Goal: Task Accomplishment & Management: Complete application form

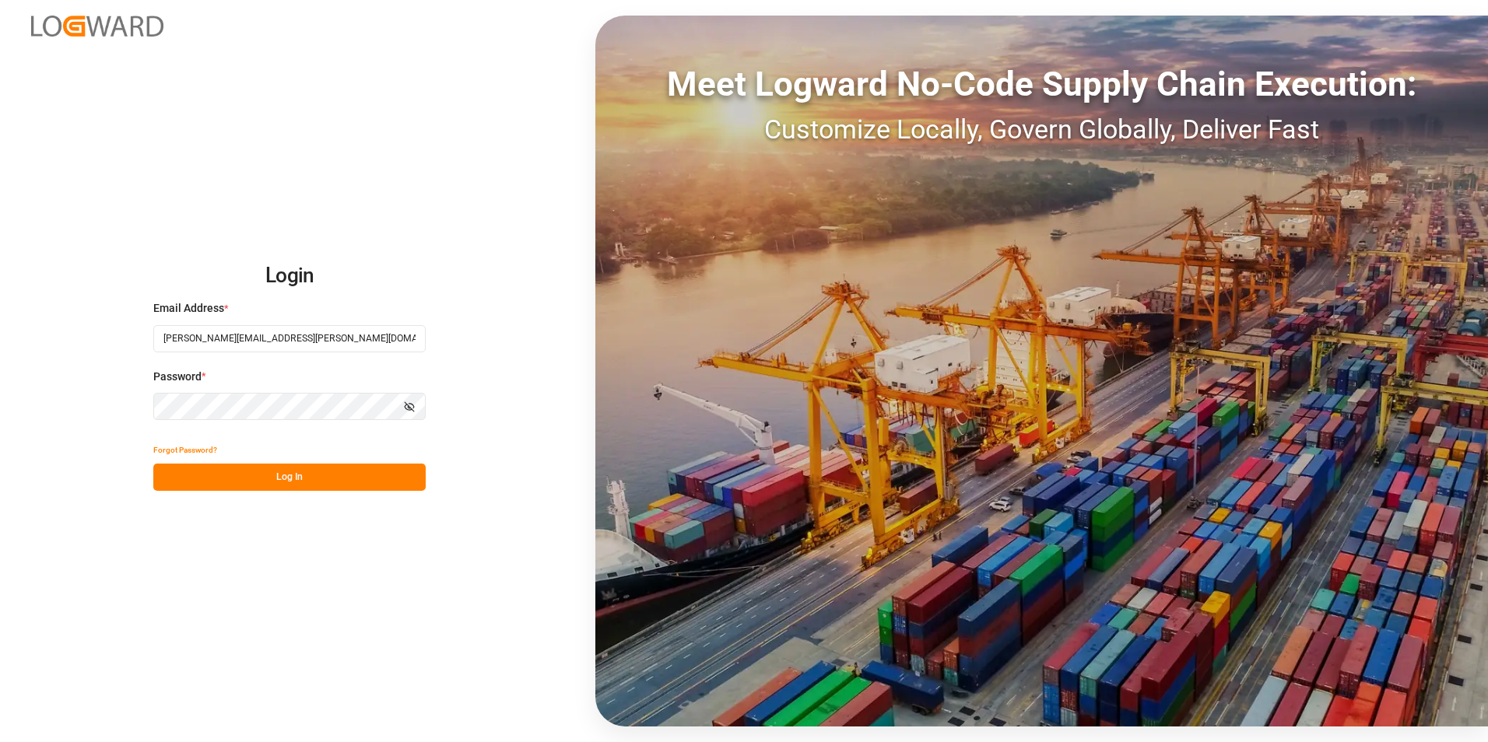
click at [250, 482] on button "Log In" at bounding box center [289, 477] width 272 height 27
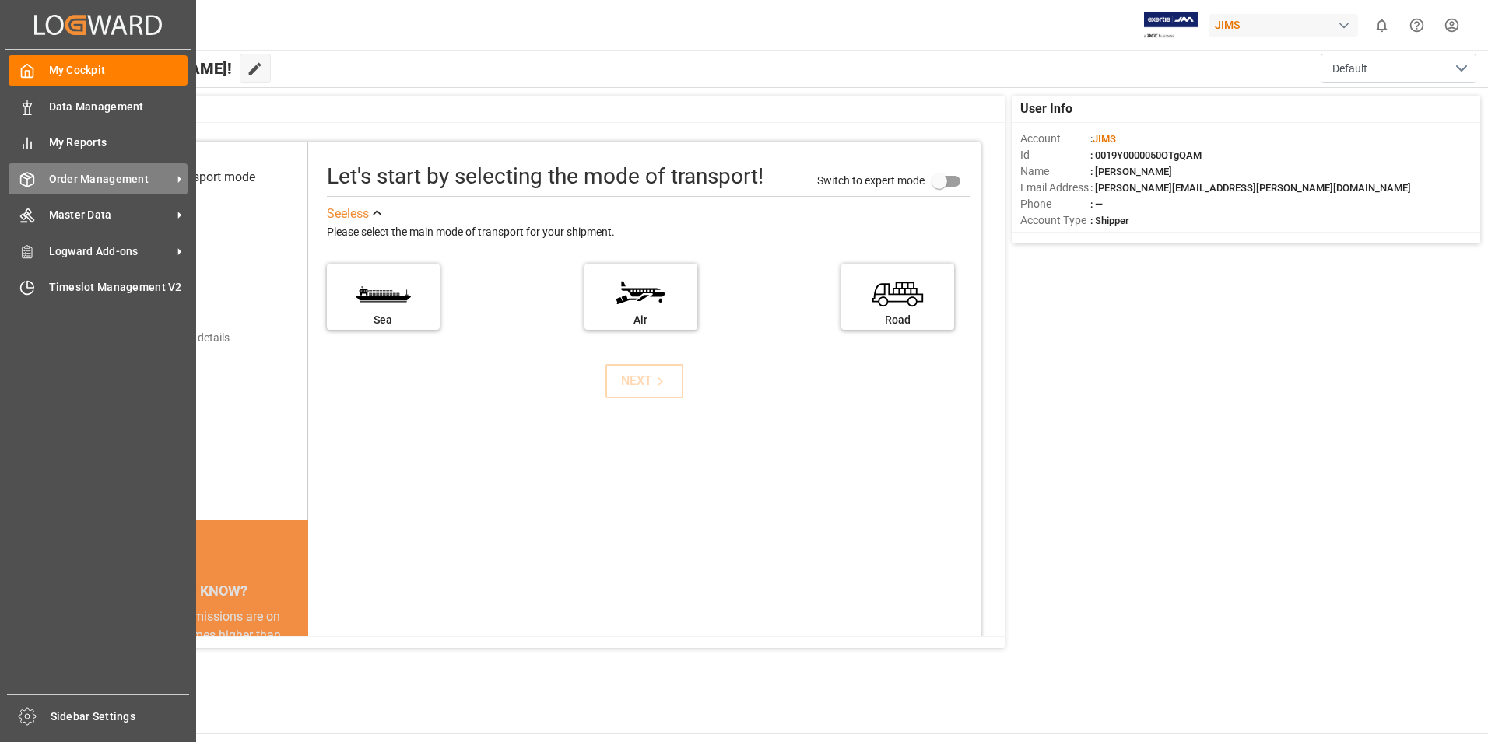
click at [95, 177] on span "Order Management" at bounding box center [110, 179] width 123 height 16
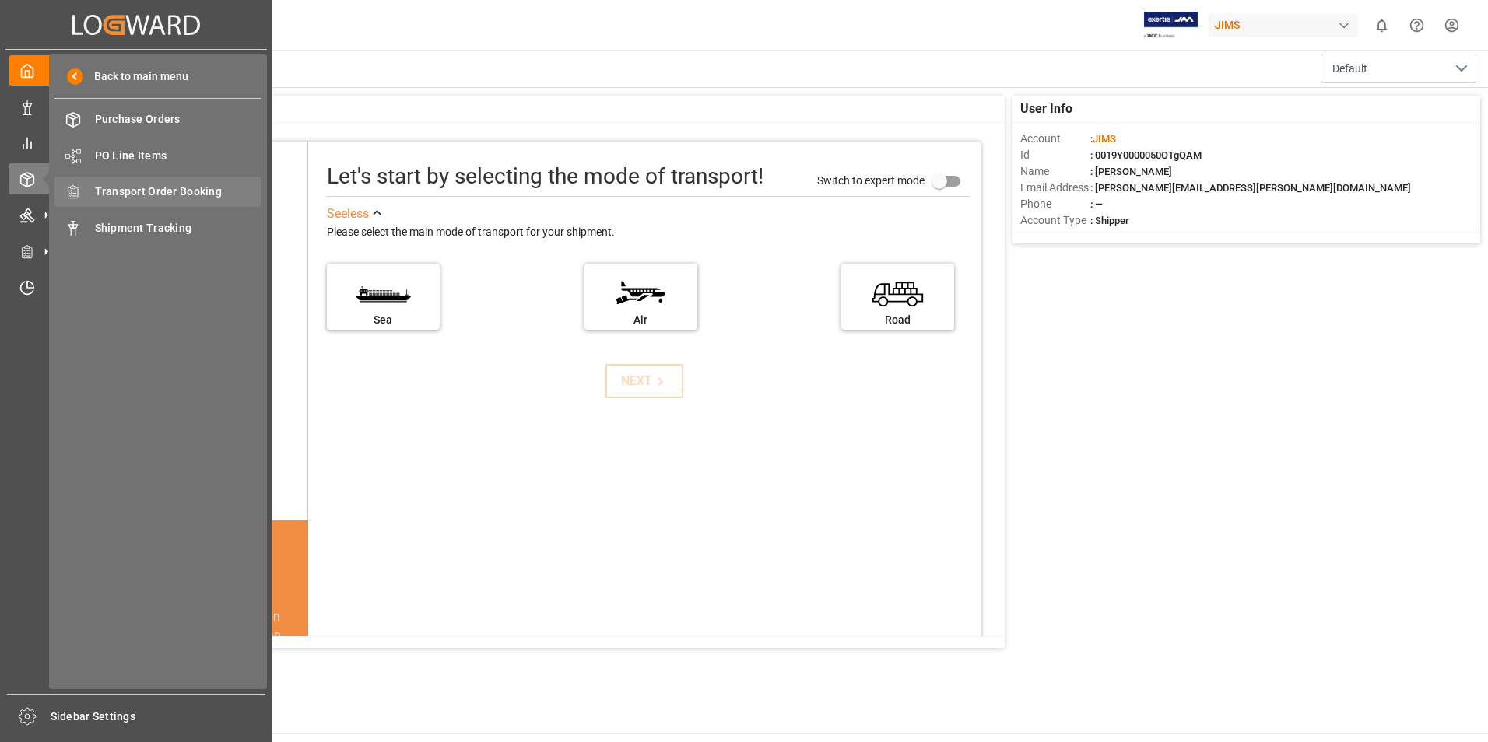
click at [174, 183] on div "Transport Order Booking Transport Order Booking" at bounding box center [157, 192] width 207 height 30
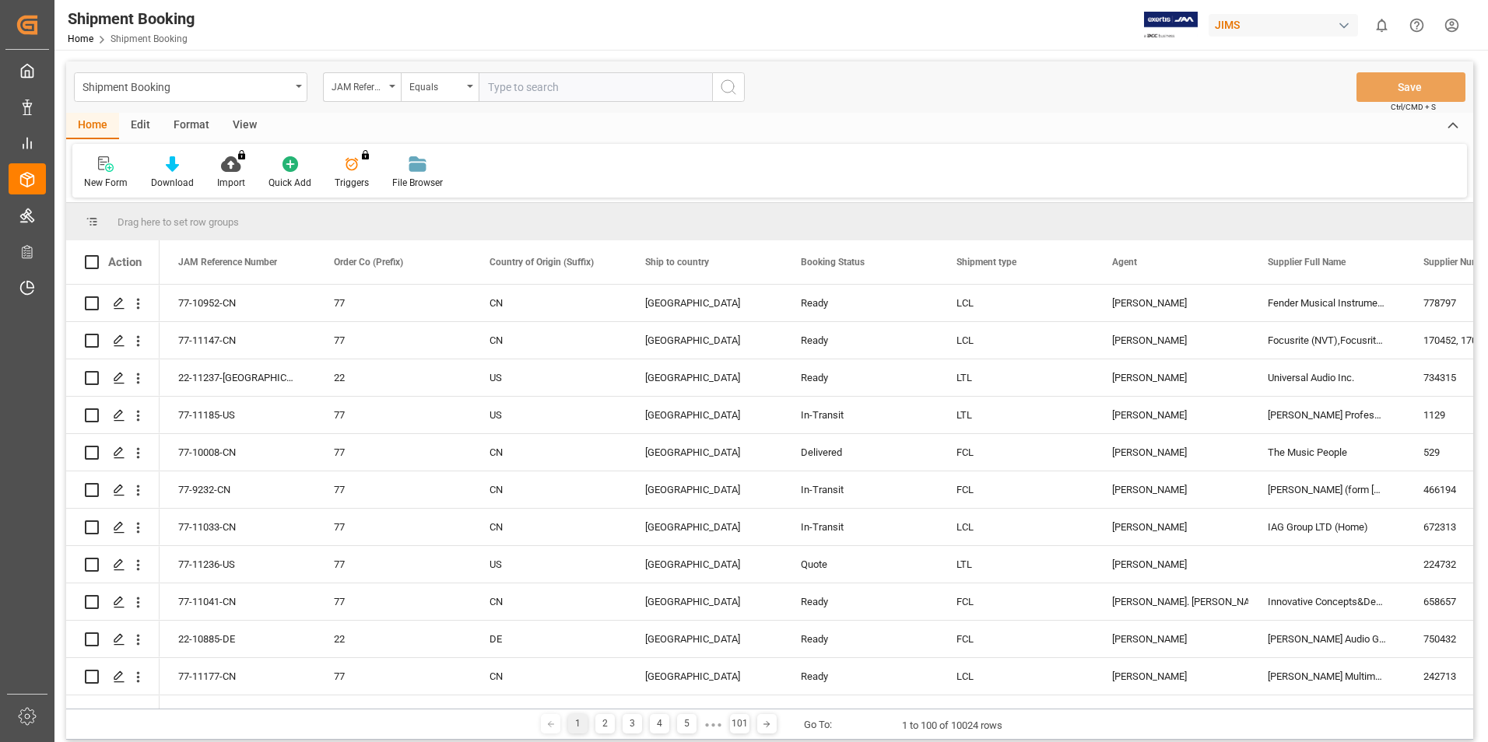
click at [103, 173] on div "New Form" at bounding box center [105, 173] width 67 height 34
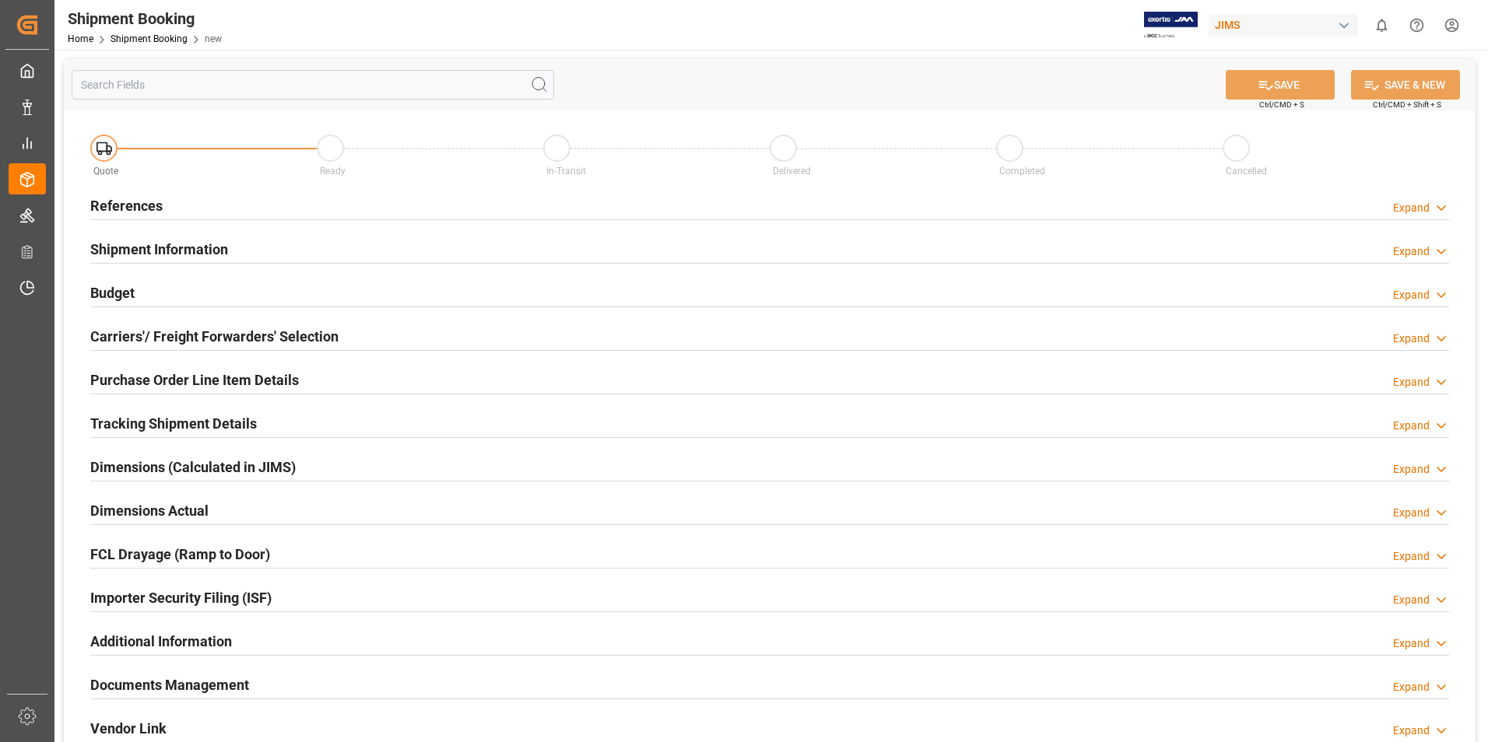
click at [128, 204] on h2 "References" at bounding box center [126, 205] width 72 height 21
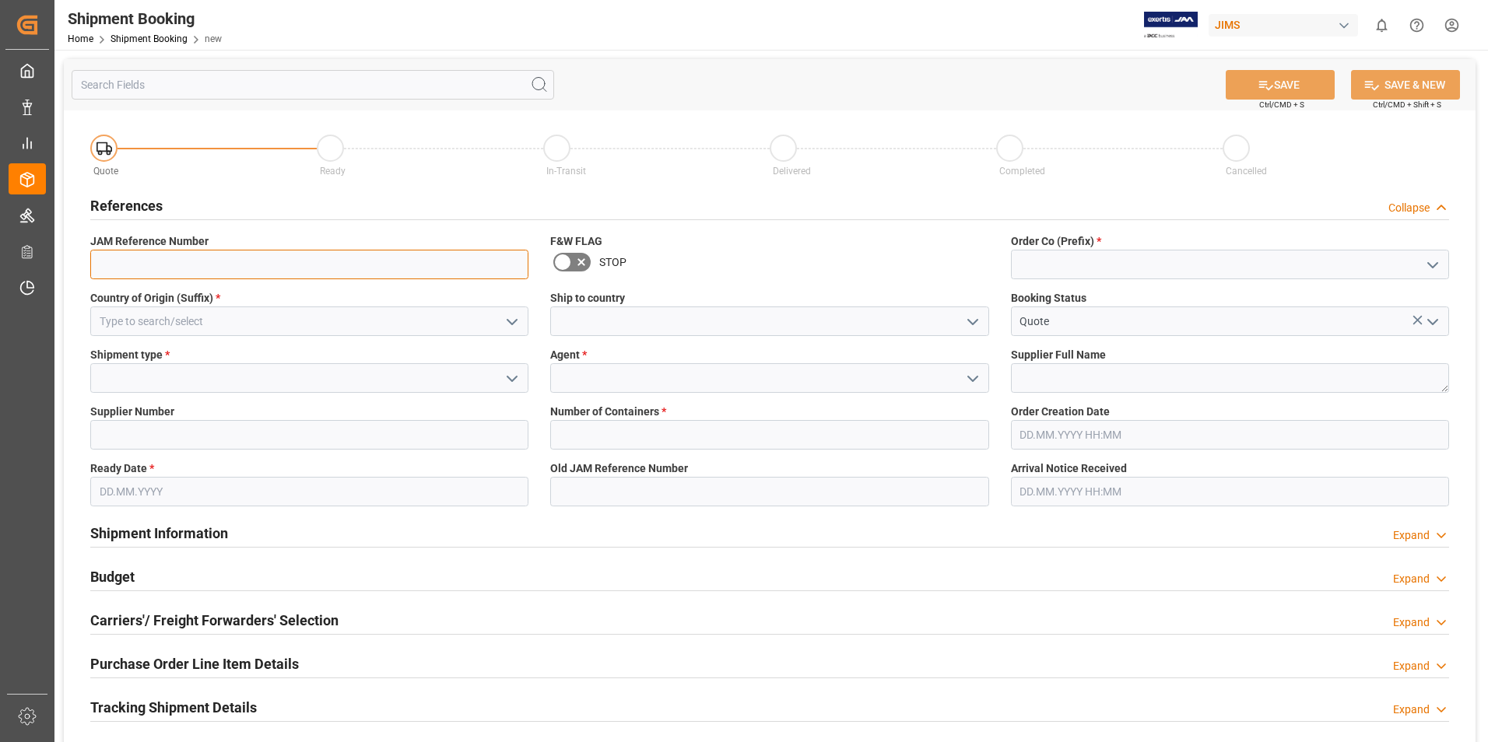
click at [152, 264] on input at bounding box center [309, 265] width 438 height 30
click at [145, 321] on input at bounding box center [309, 322] width 438 height 30
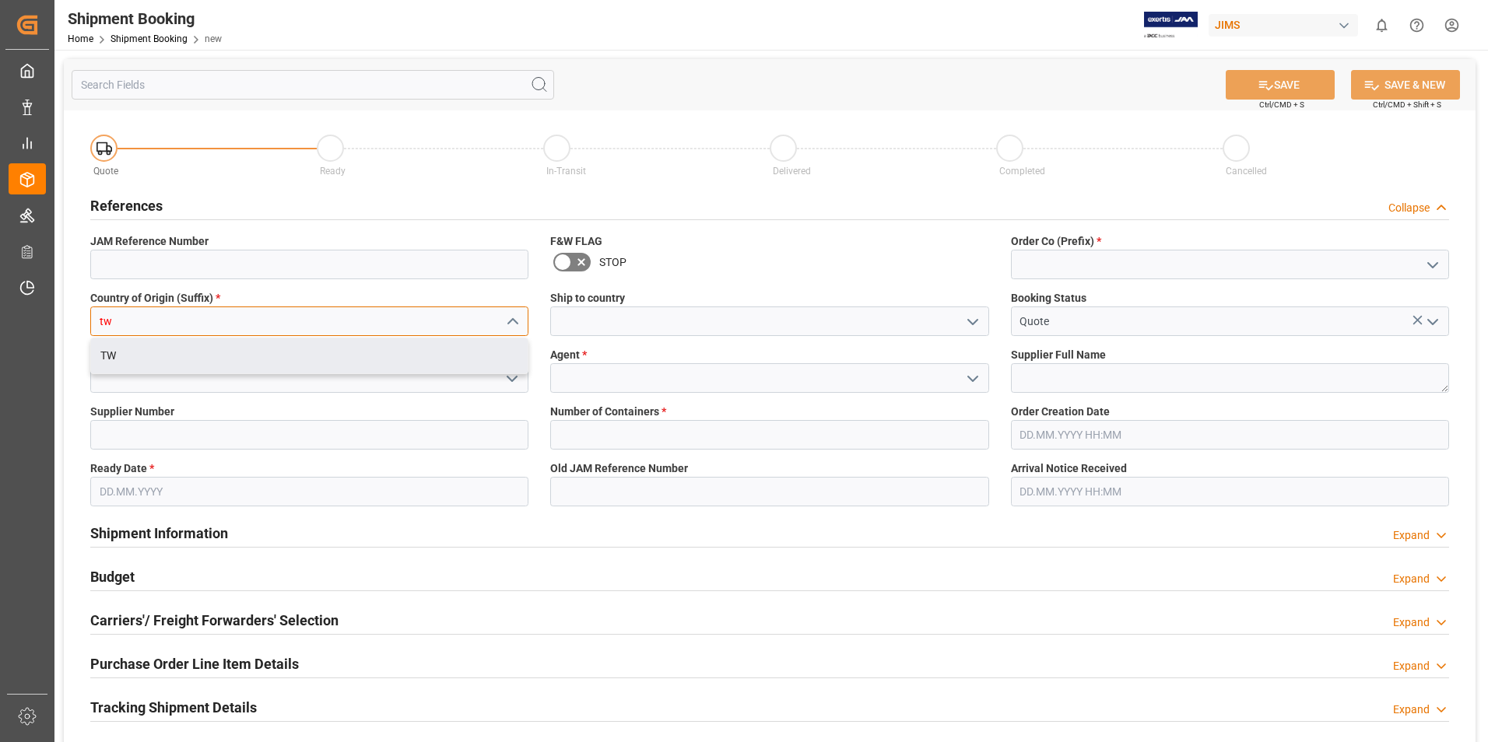
click at [140, 352] on div "TW" at bounding box center [309, 355] width 436 height 35
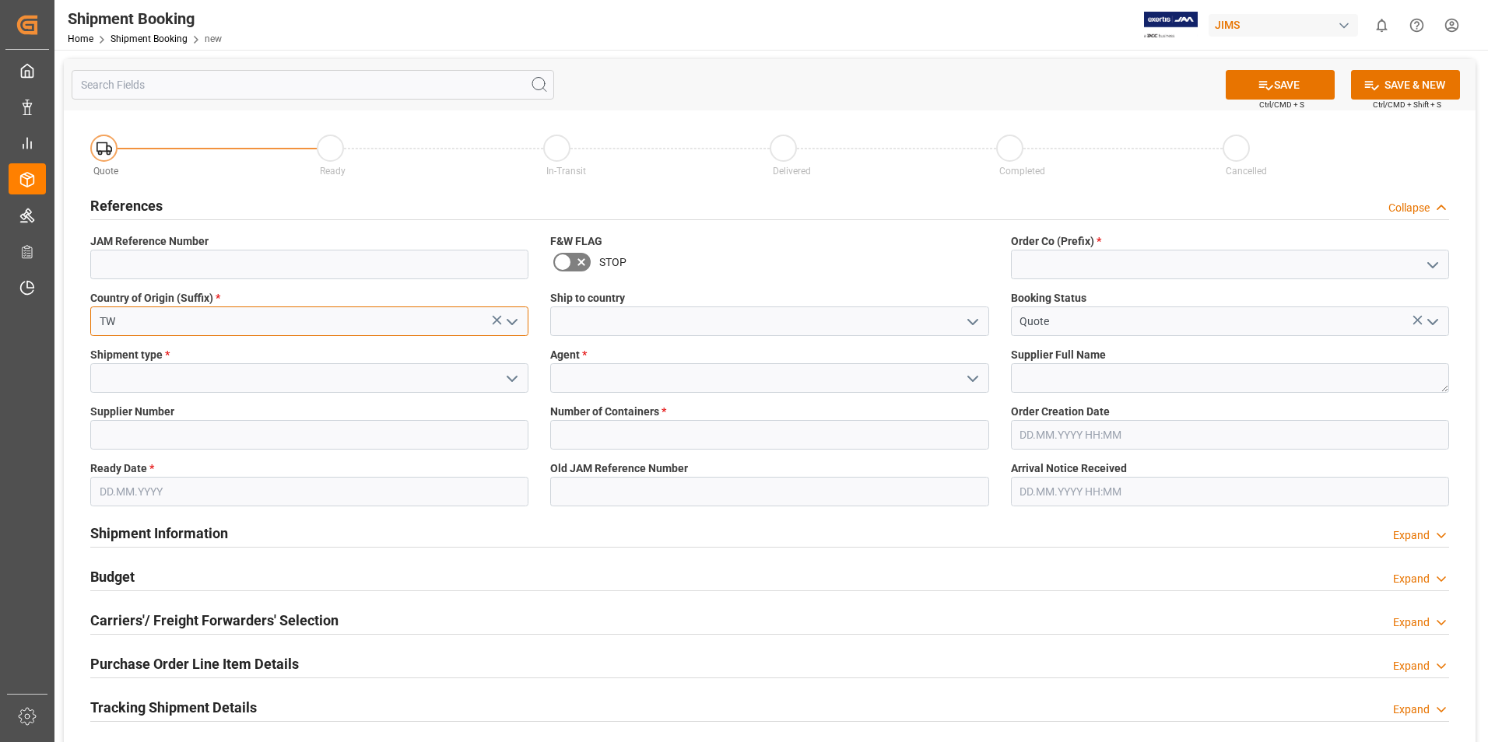
type input "TW"
click at [1109, 254] on input at bounding box center [1230, 265] width 438 height 30
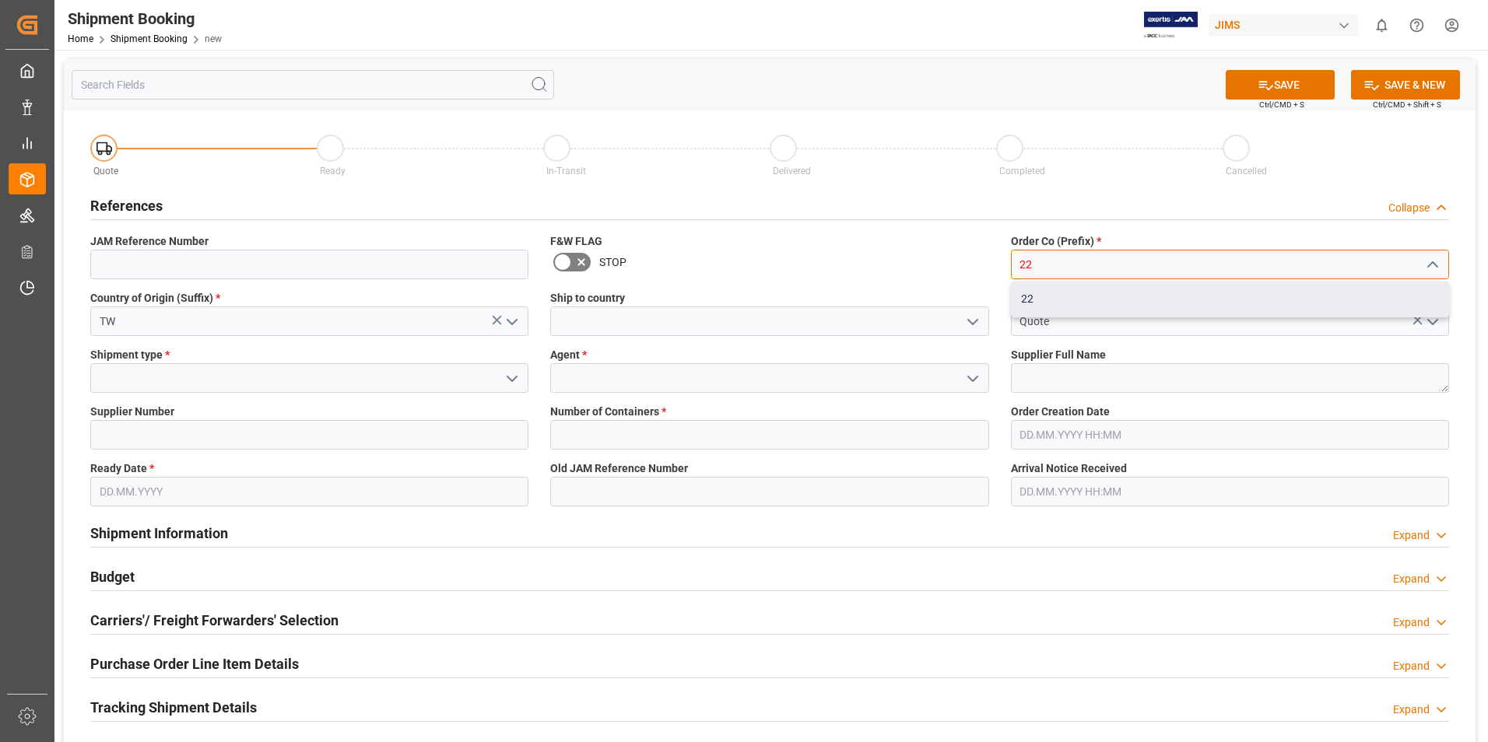
click at [1047, 307] on div "22" at bounding box center [1229, 299] width 436 height 35
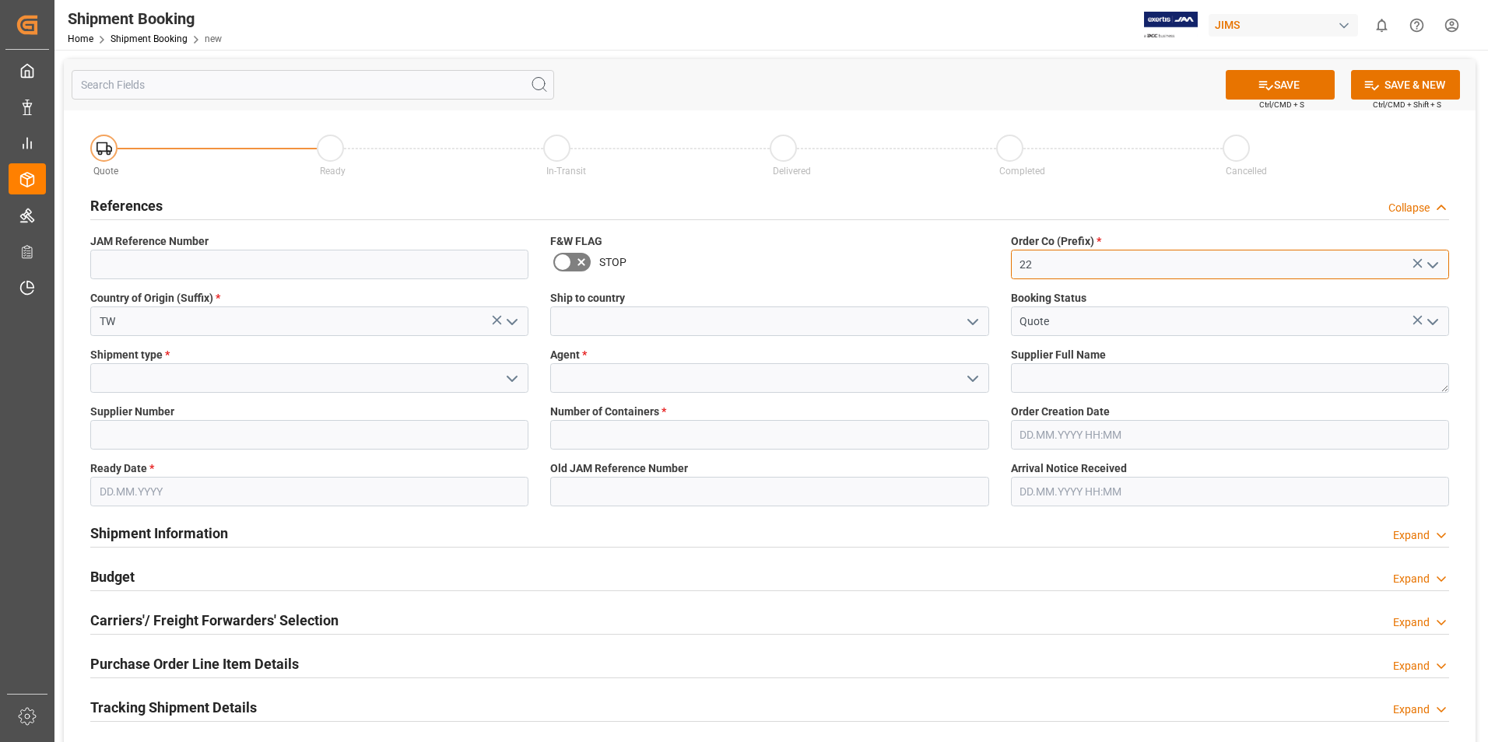
type input "22"
click at [1058, 384] on textarea at bounding box center [1230, 378] width 438 height 30
paste textarea "Volans United Corporation"
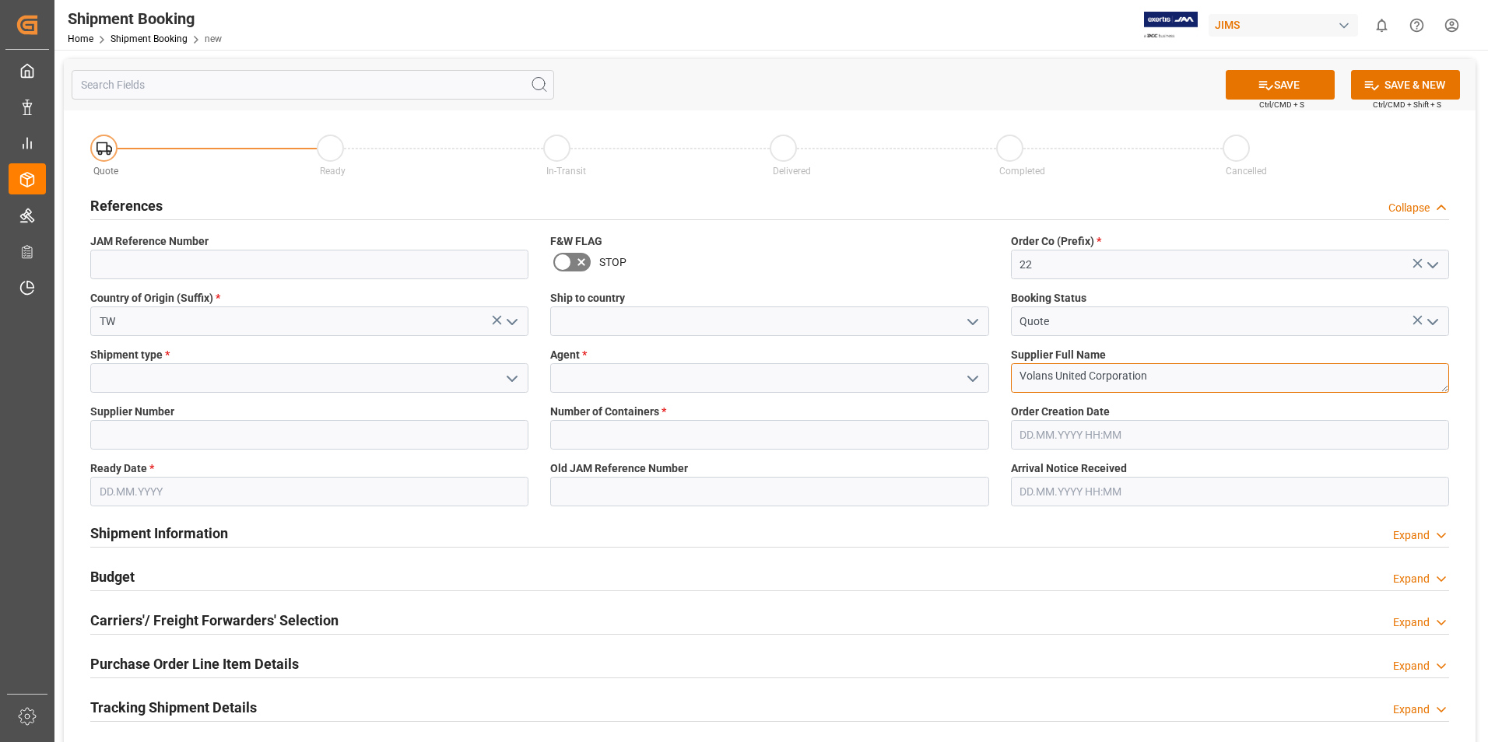
type textarea "Volans United Corporation"
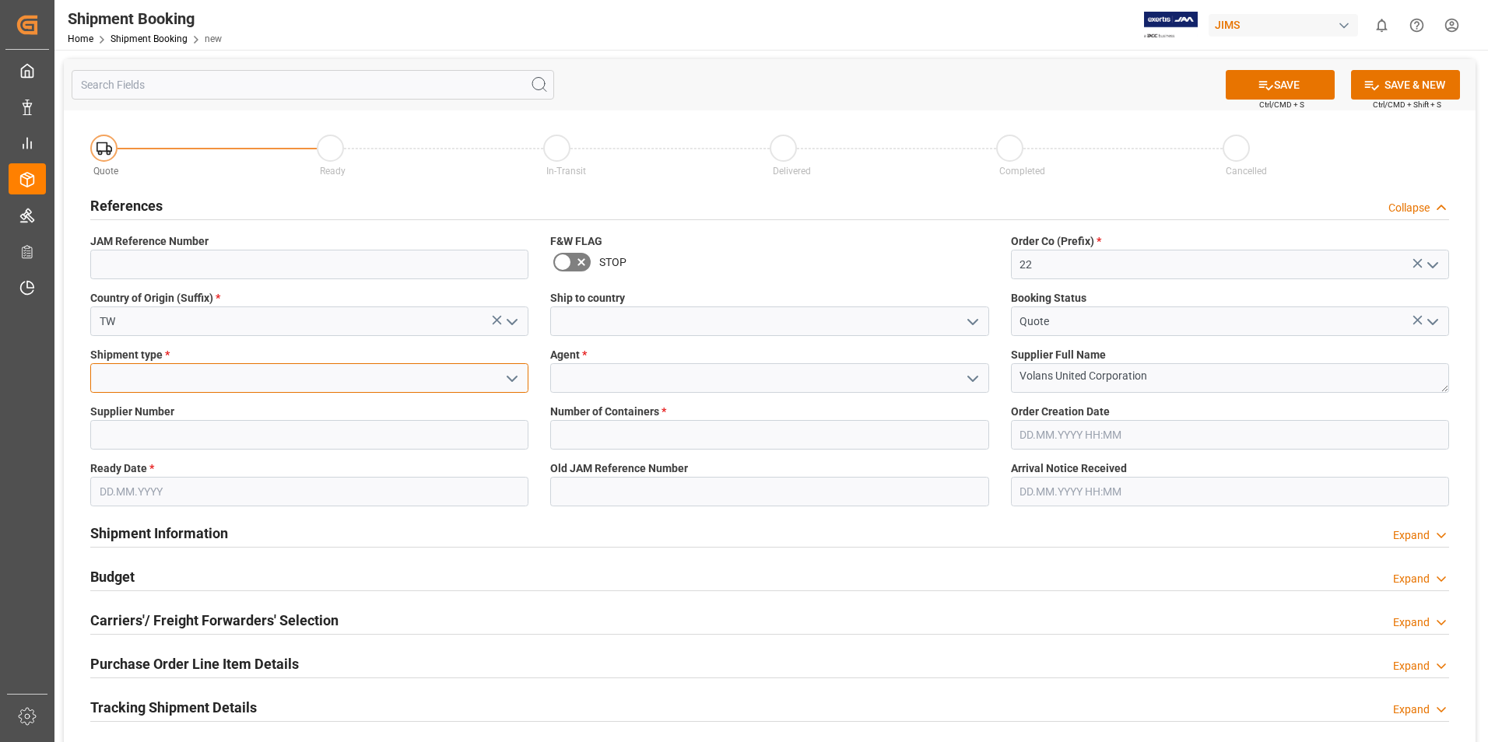
click at [244, 377] on input at bounding box center [309, 378] width 438 height 30
click at [510, 374] on icon "open menu" at bounding box center [512, 379] width 19 height 19
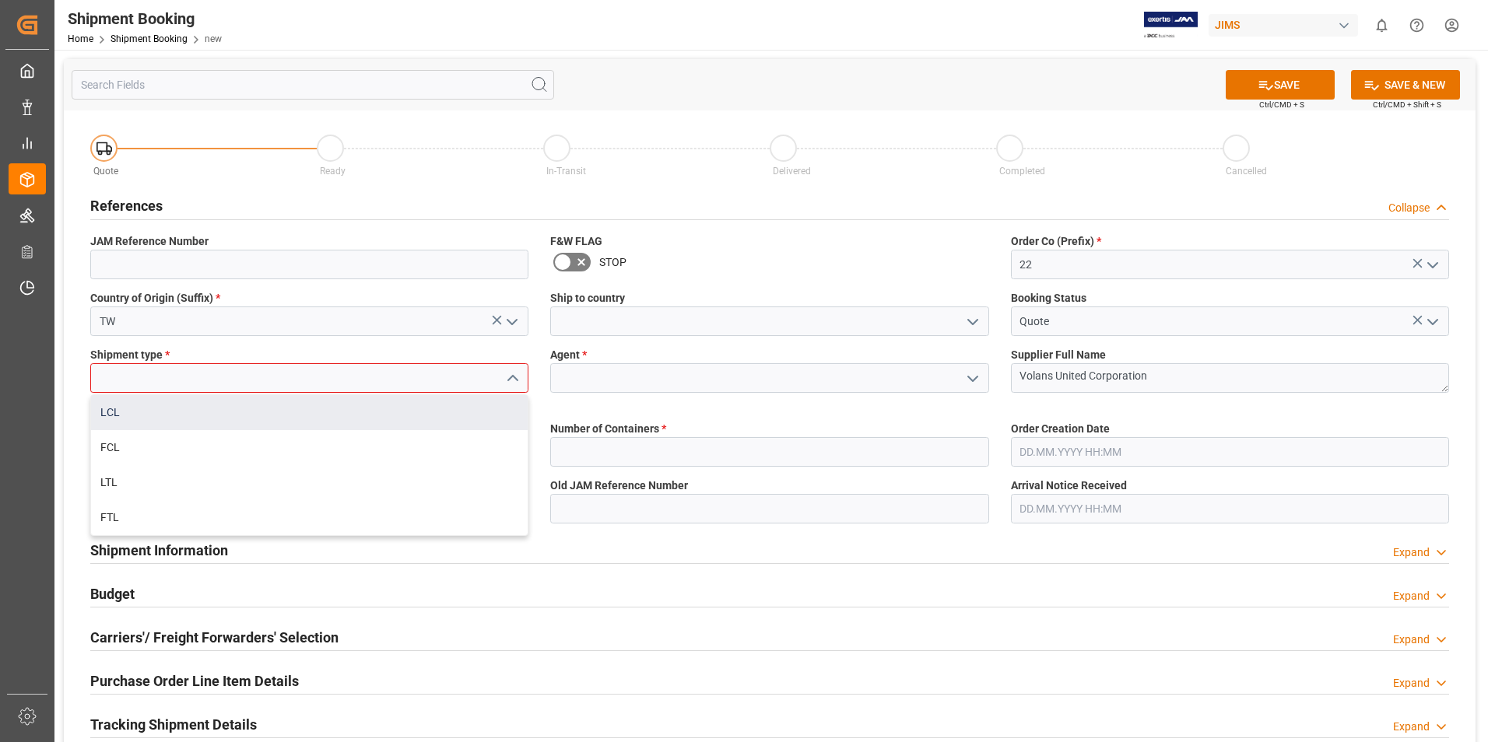
click at [213, 419] on div "LCL" at bounding box center [309, 412] width 436 height 35
type input "LCL"
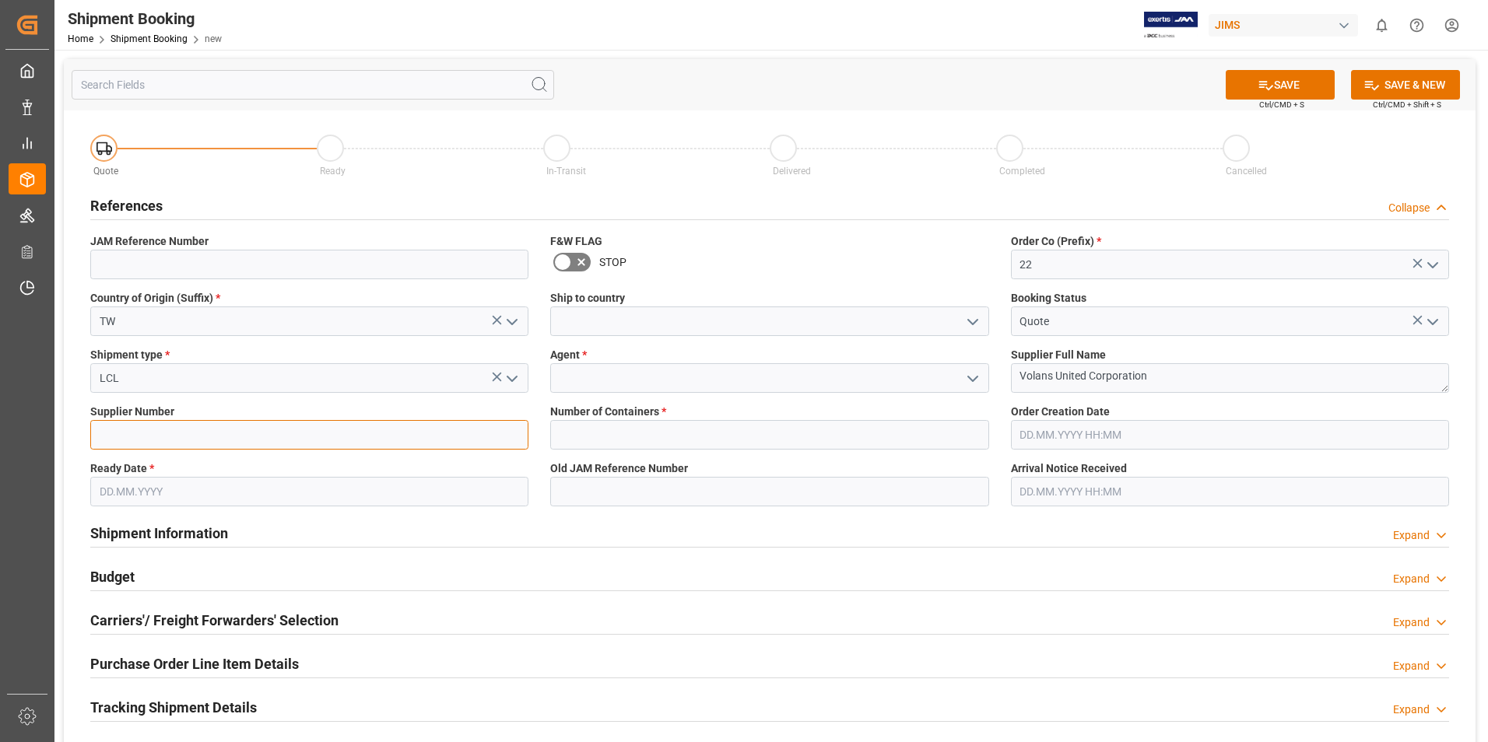
click at [186, 428] on input at bounding box center [309, 435] width 438 height 30
paste input "588841"
type input "588841"
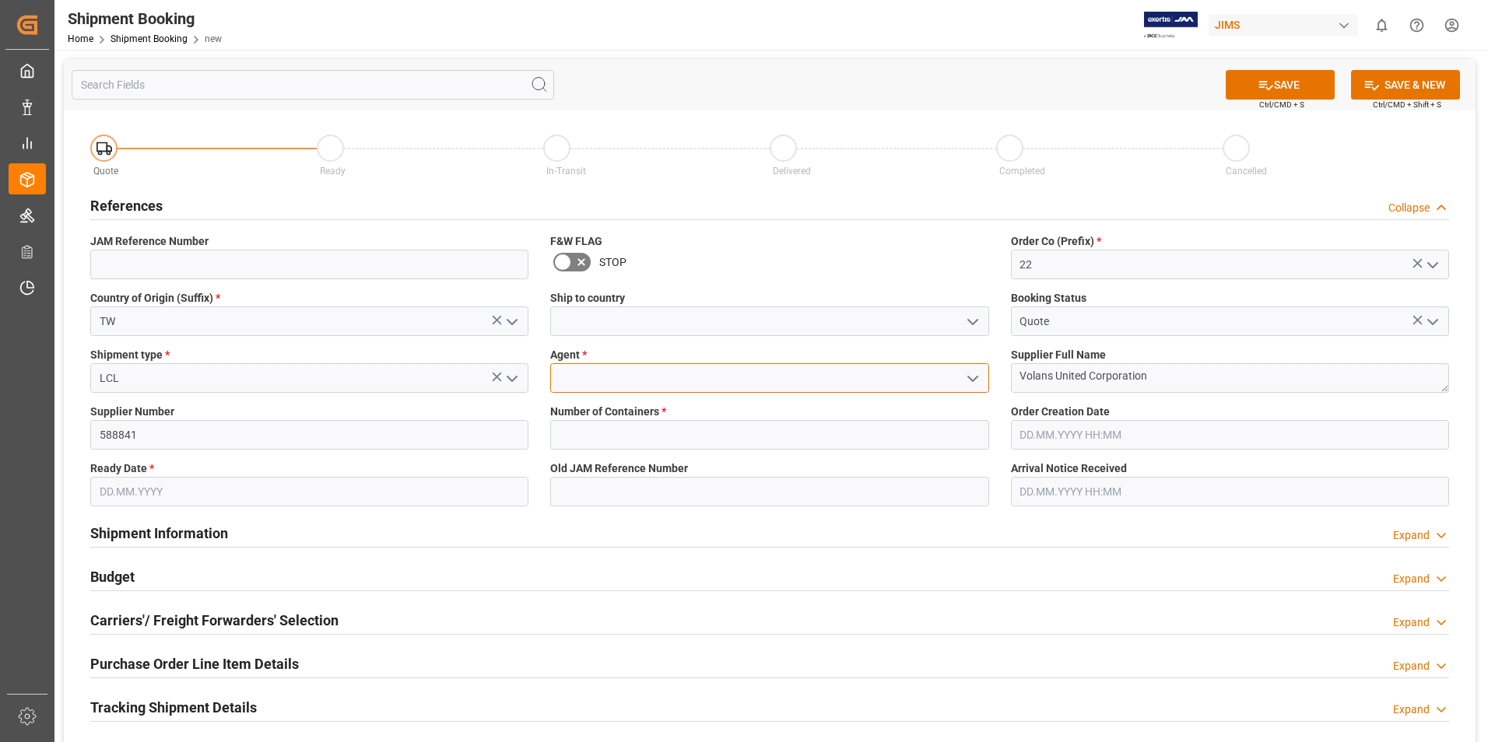
click at [663, 378] on input at bounding box center [769, 378] width 438 height 30
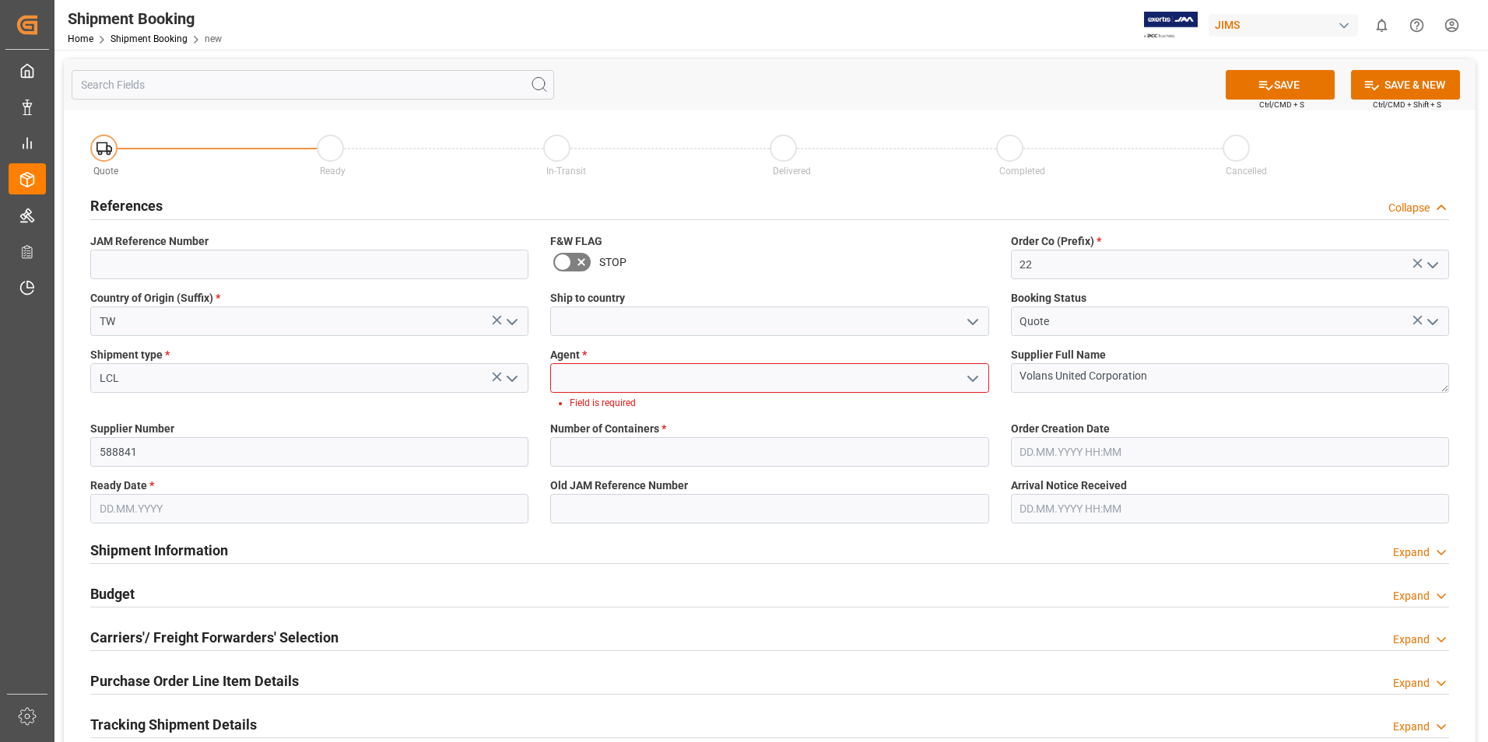
click at [968, 370] on icon "open menu" at bounding box center [972, 379] width 19 height 19
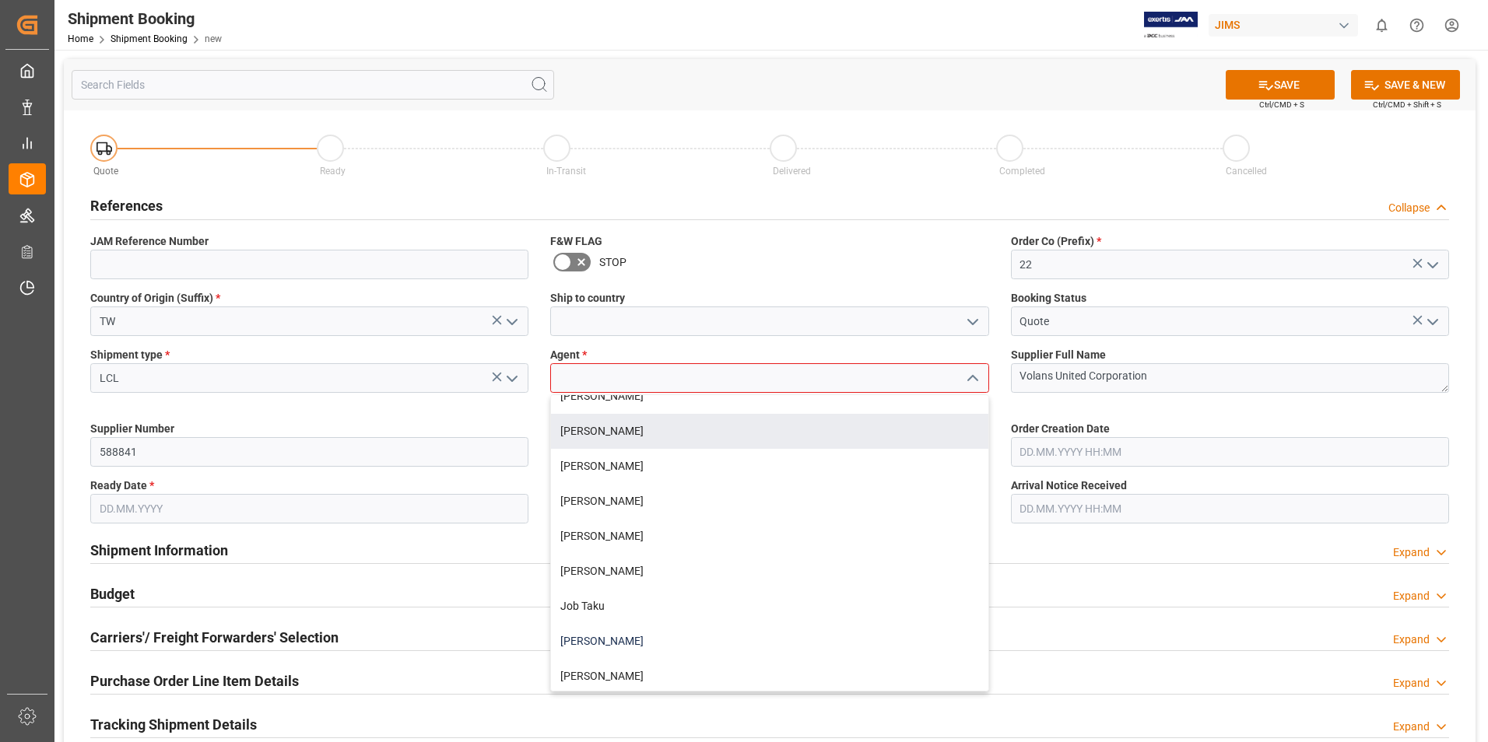
scroll to position [311, 0]
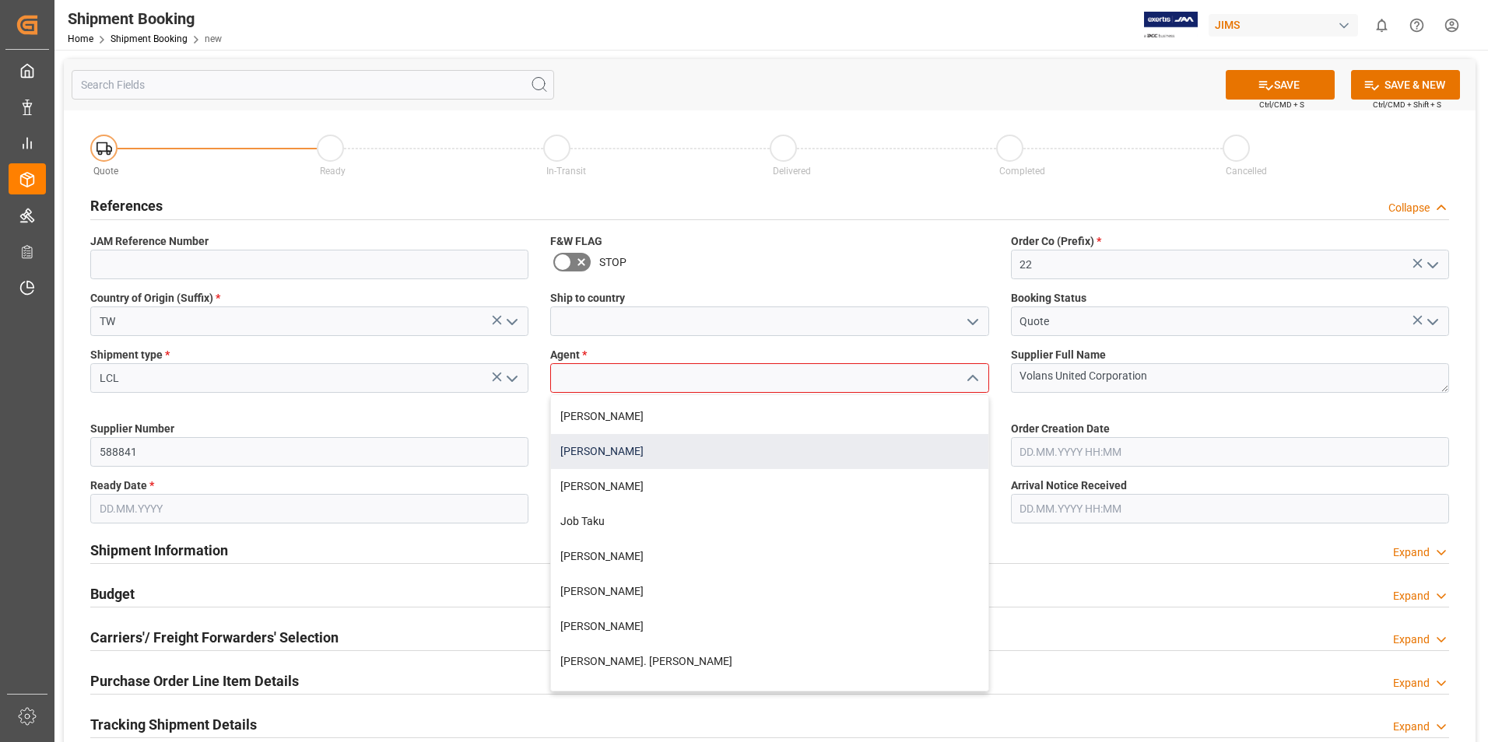
click at [607, 452] on div "[PERSON_NAME]" at bounding box center [769, 451] width 436 height 35
type input "[PERSON_NAME]"
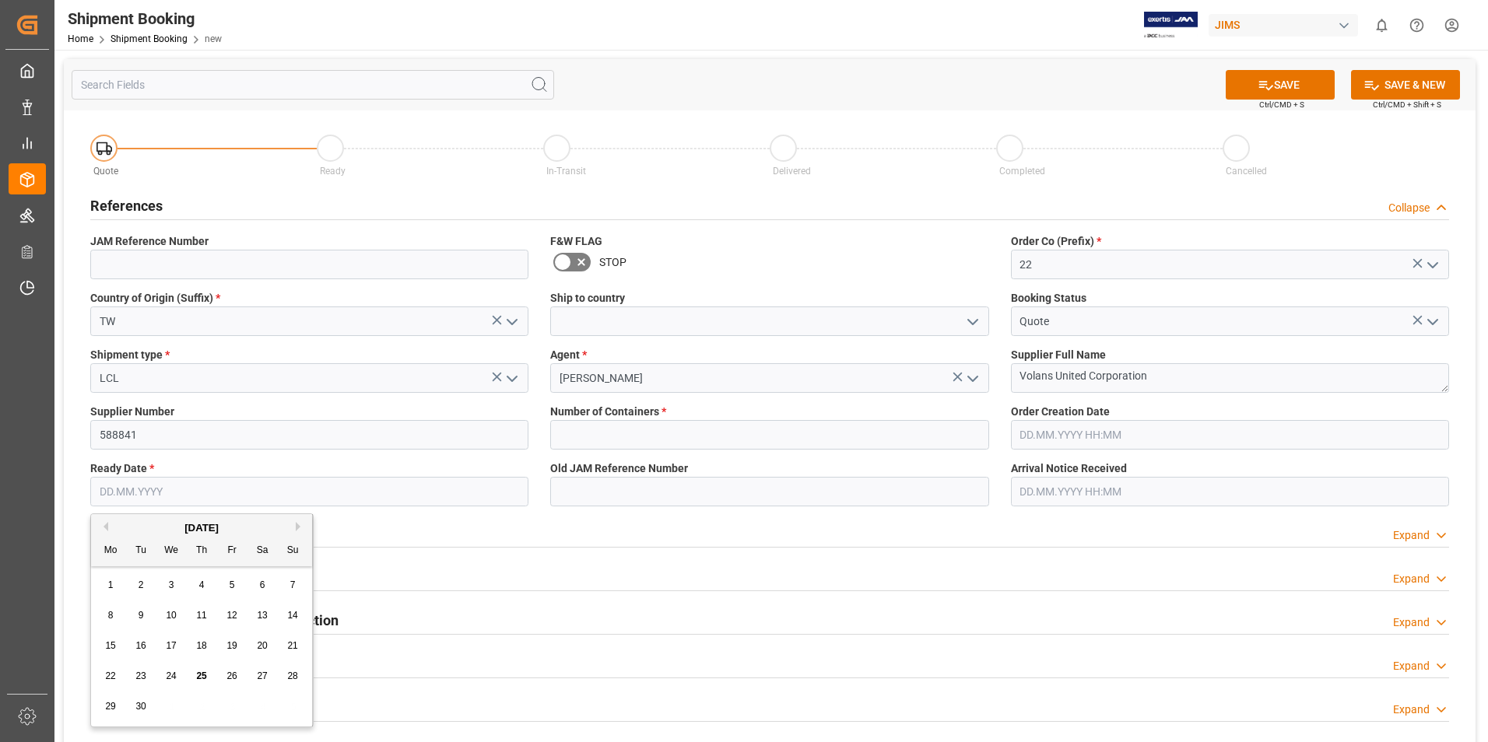
click at [175, 489] on input "text" at bounding box center [309, 492] width 438 height 30
click at [110, 703] on span "29" at bounding box center [110, 706] width 10 height 11
type input "[DATE]"
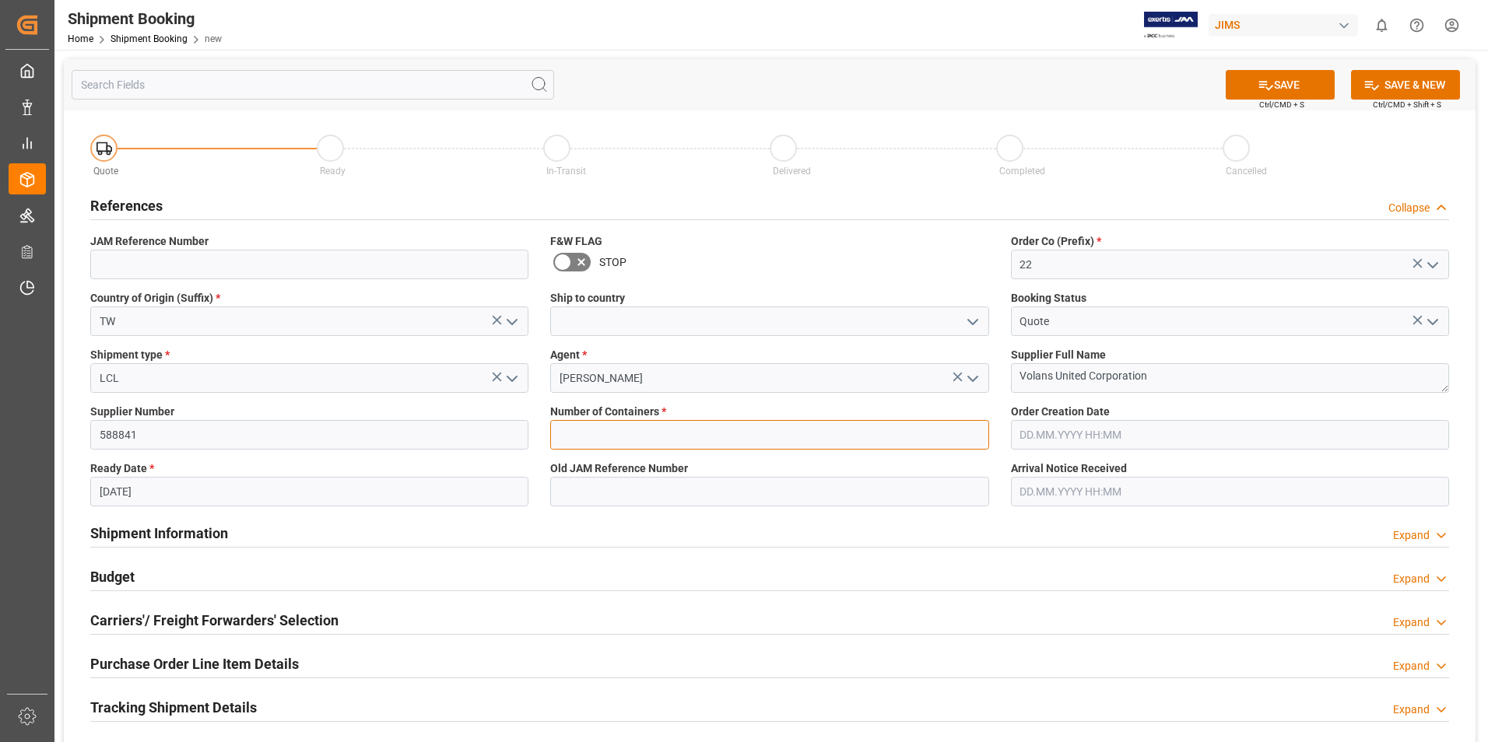
click at [694, 436] on input "text" at bounding box center [769, 435] width 438 height 30
type input "0"
click at [1274, 84] on button "SAVE" at bounding box center [1279, 85] width 109 height 30
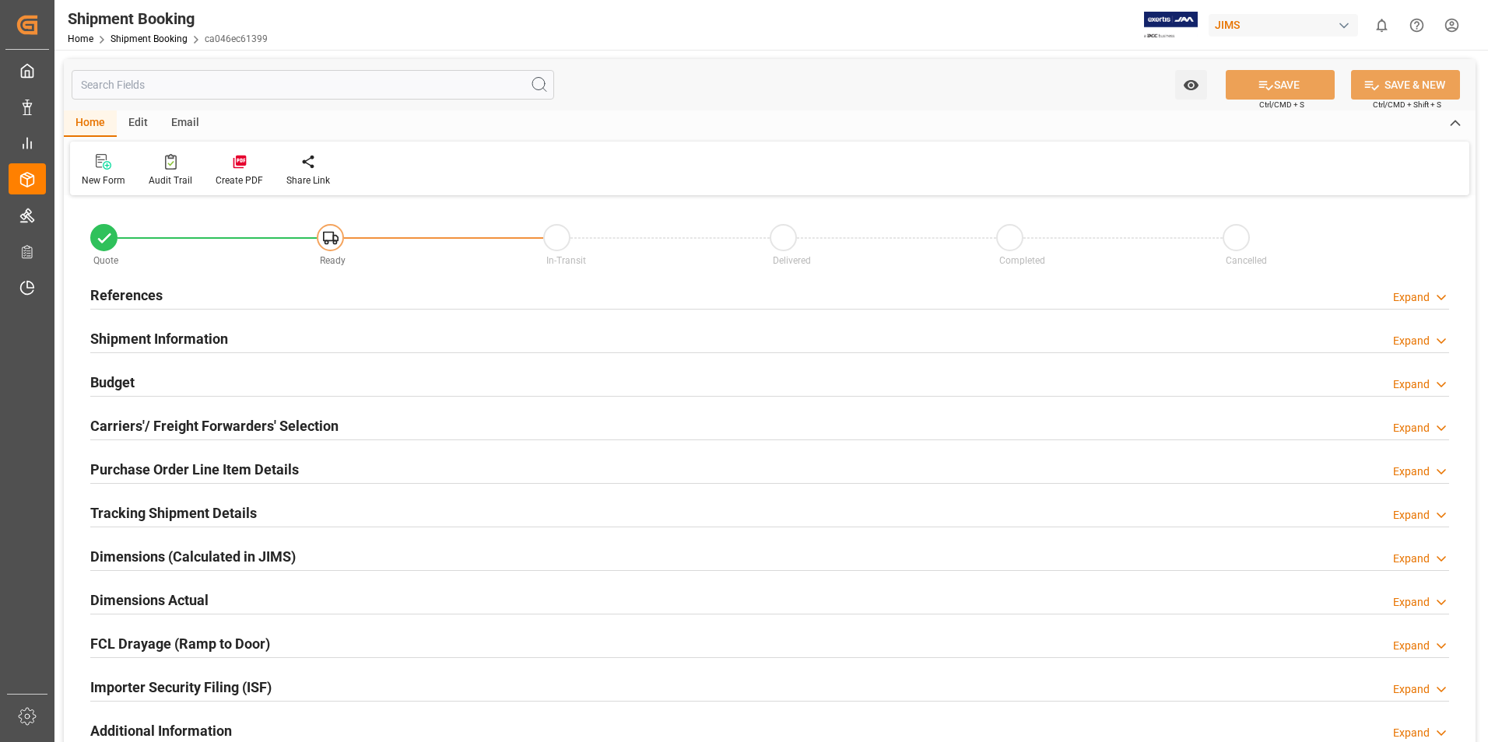
type input "0"
type input "[DATE]"
drag, startPoint x: 127, startPoint y: 290, endPoint x: 166, endPoint y: 329, distance: 55.6
click at [127, 290] on h2 "References" at bounding box center [126, 295] width 72 height 21
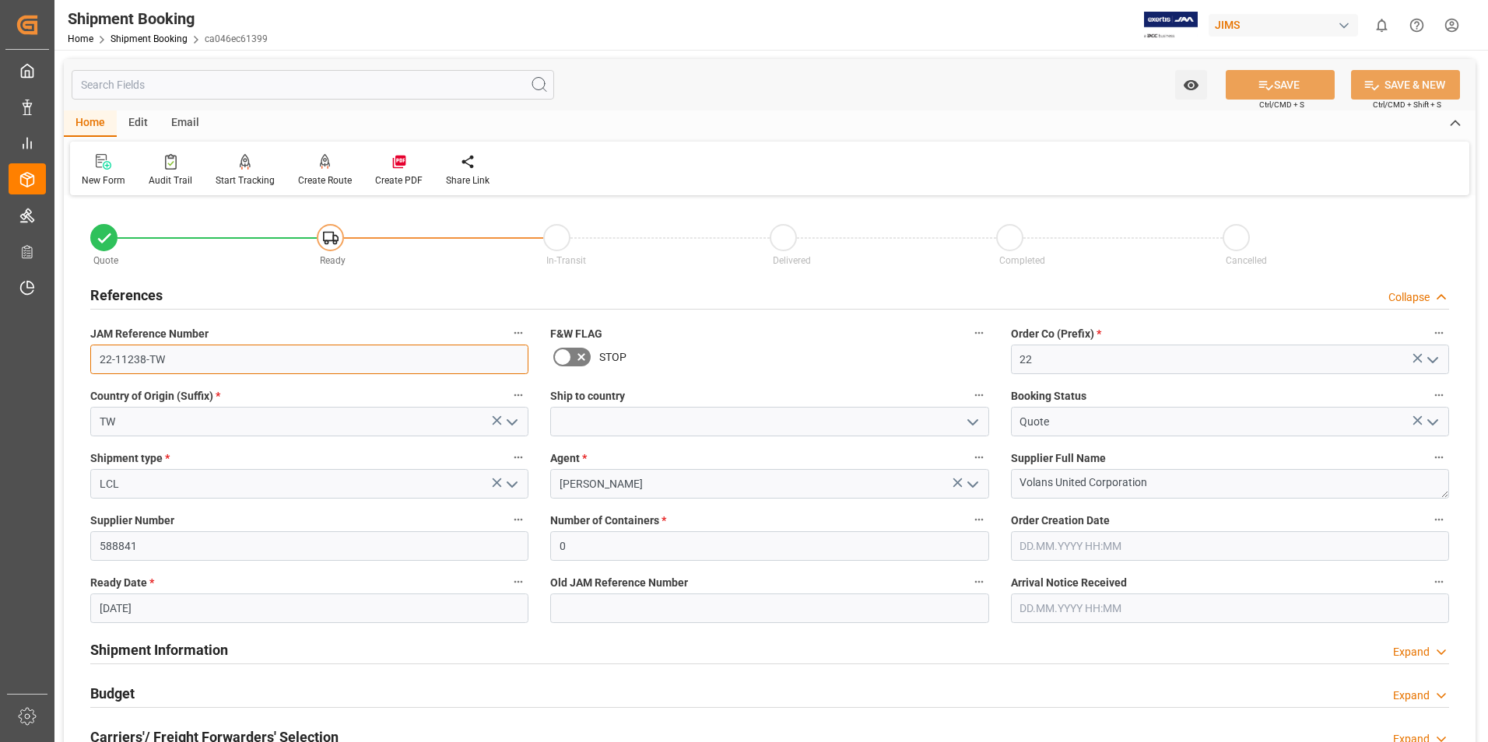
drag, startPoint x: 171, startPoint y: 347, endPoint x: 75, endPoint y: 353, distance: 95.9
click at [75, 353] on div "Quote Ready In-Transit Delivered Completed Cancelled References Collapse JAM Re…" at bounding box center [769, 683] width 1411 height 967
